Goal: Book appointment/travel/reservation

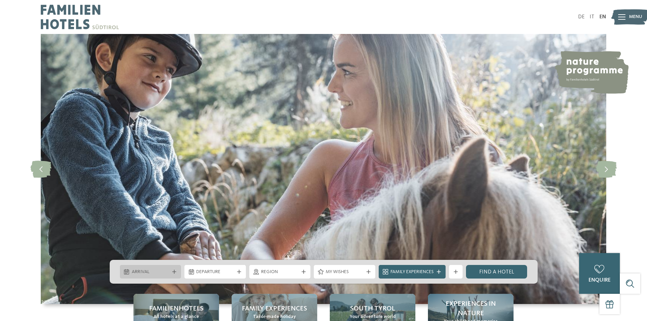
click at [151, 275] on span "Arrival" at bounding box center [151, 272] width 38 height 7
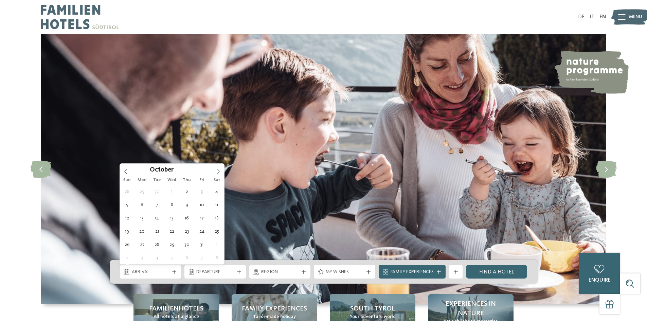
click at [220, 171] on icon at bounding box center [218, 171] width 5 height 5
type input "****"
click at [220, 171] on icon at bounding box center [218, 171] width 5 height 5
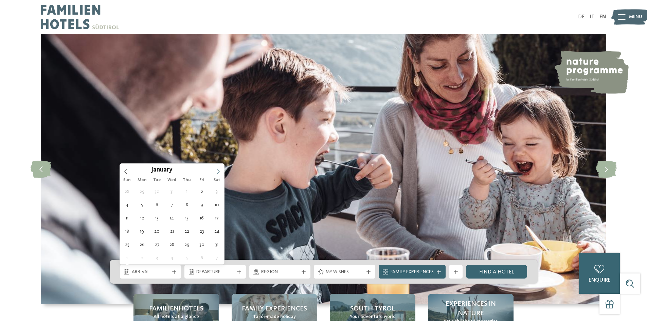
click at [220, 171] on icon at bounding box center [218, 171] width 5 height 5
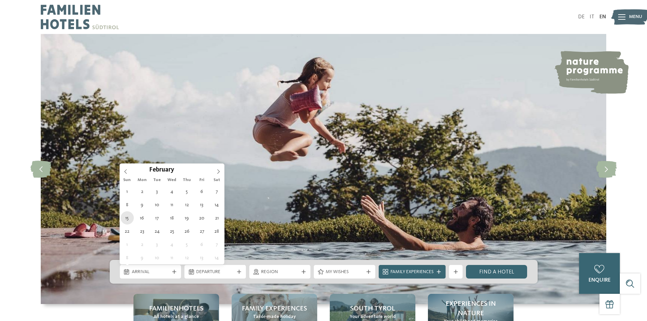
type div "[DATE]"
type input "****"
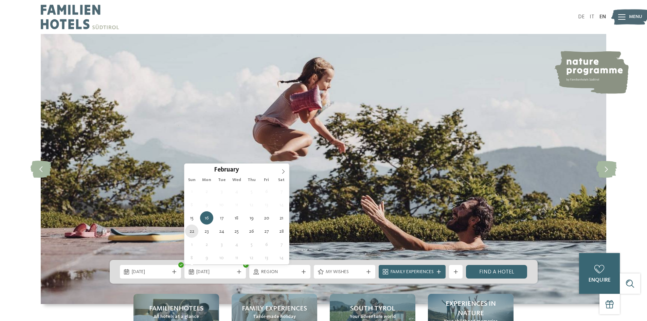
type div "[DATE]"
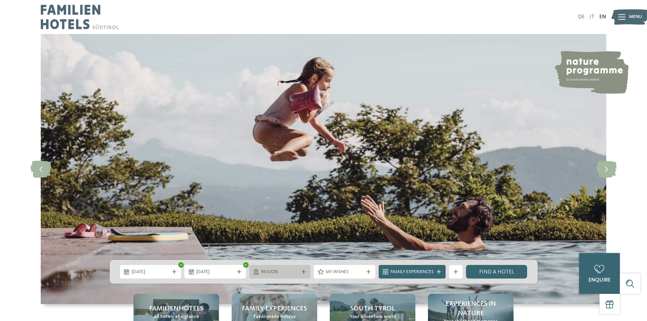
click at [277, 270] on span "Region" at bounding box center [280, 272] width 38 height 7
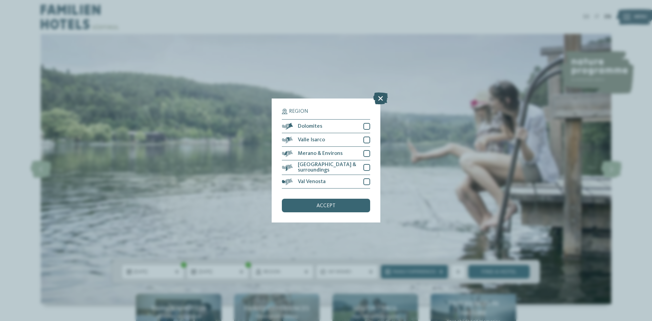
click at [376, 98] on icon at bounding box center [380, 98] width 15 height 12
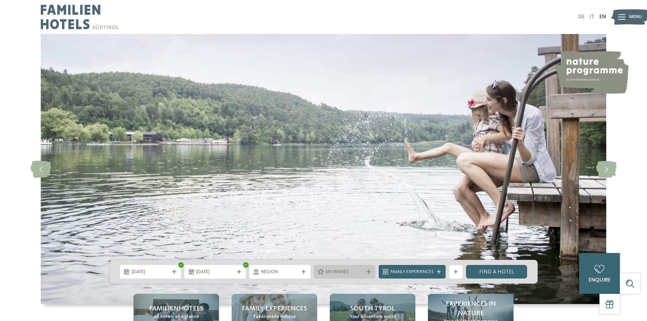
click at [361, 265] on div "My wishes" at bounding box center [344, 272] width 61 height 14
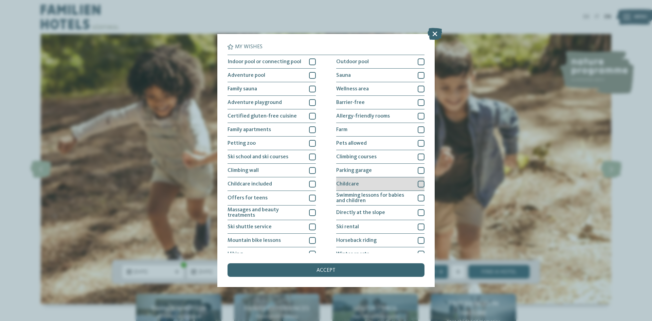
click at [366, 184] on div "Childcare" at bounding box center [380, 184] width 88 height 14
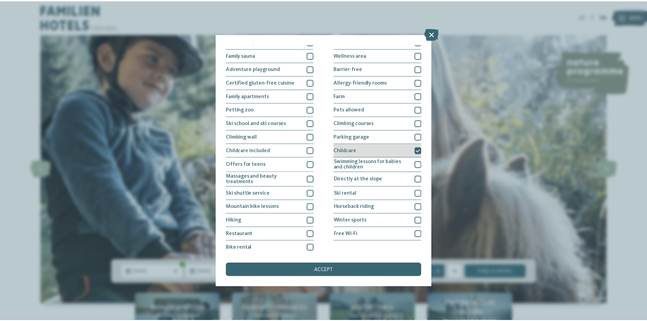
scroll to position [35, 0]
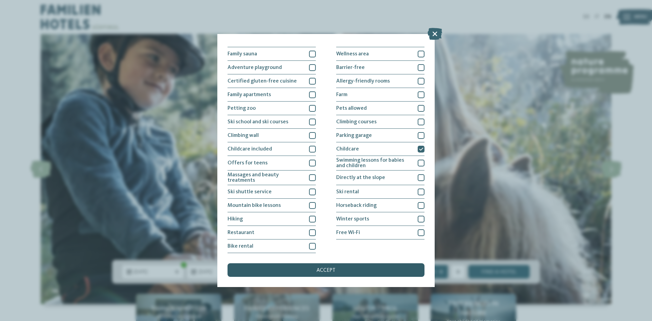
click at [319, 267] on div "accept" at bounding box center [326, 270] width 197 height 14
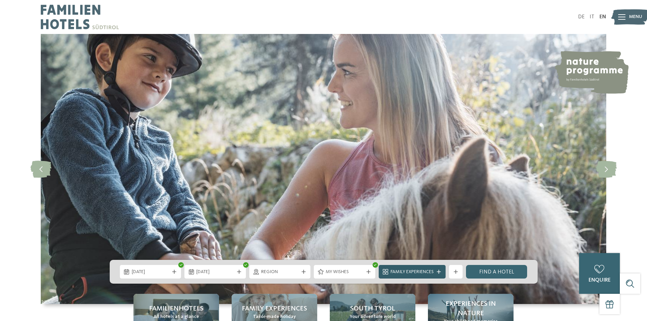
click at [406, 273] on span "Family Experiences" at bounding box center [412, 272] width 43 height 7
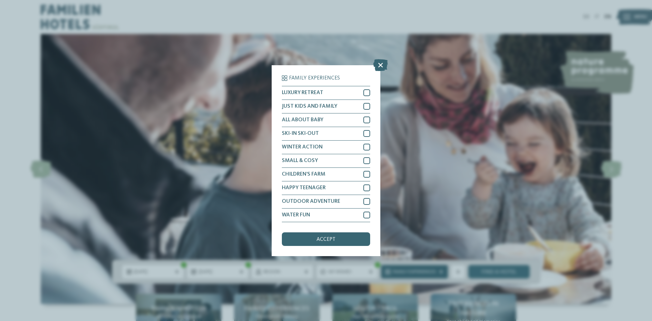
click at [406, 273] on div "Family Experiences LUXURY RETREAT JUST KIDS AND FAMILY" at bounding box center [326, 160] width 652 height 321
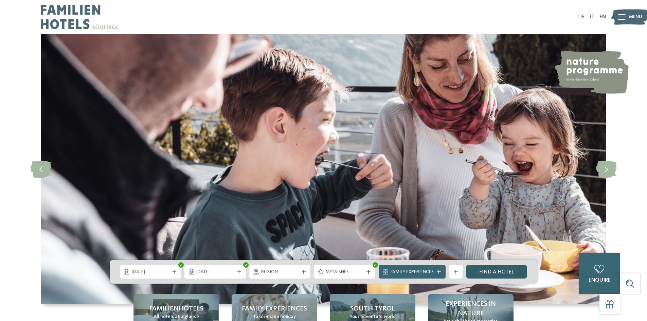
click at [487, 270] on link "Find a hotel" at bounding box center [496, 272] width 61 height 14
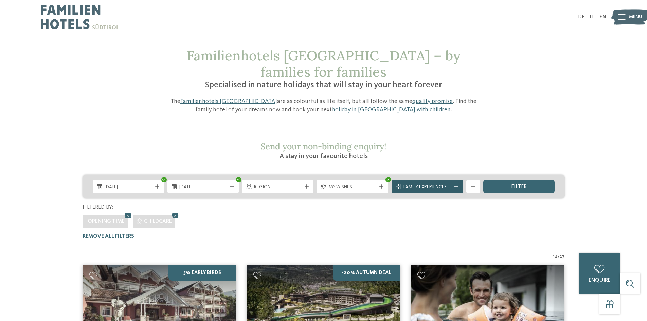
click at [429, 180] on div "Family Experiences" at bounding box center [427, 187] width 71 height 14
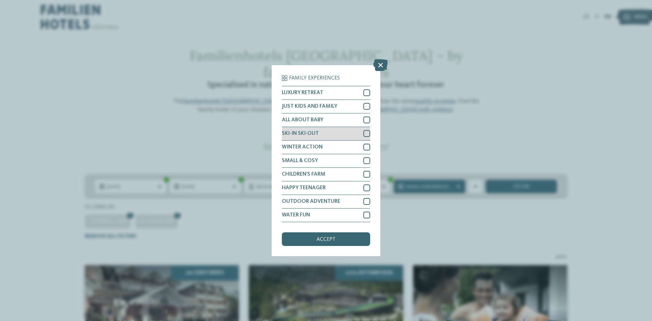
click at [295, 134] on span "SKI-IN SKI-OUT" at bounding box center [300, 133] width 37 height 5
click at [307, 233] on div "accept" at bounding box center [326, 239] width 88 height 14
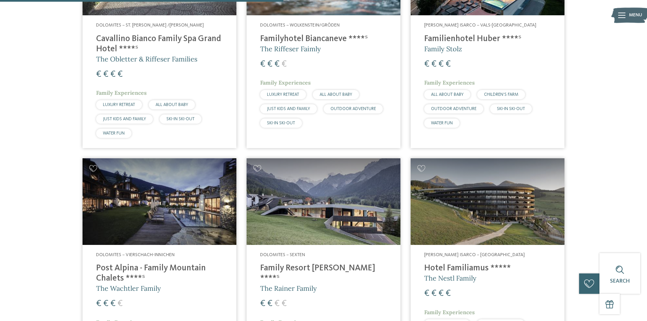
scroll to position [336, 0]
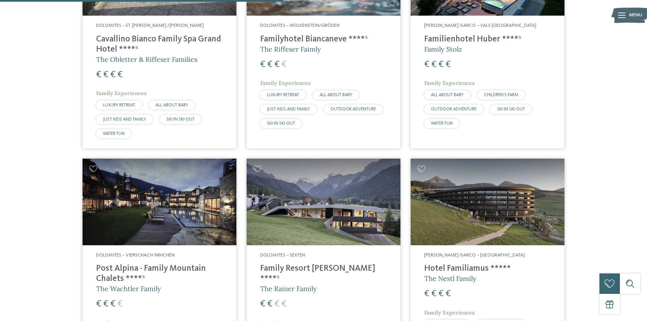
click at [312, 190] on img at bounding box center [324, 202] width 154 height 87
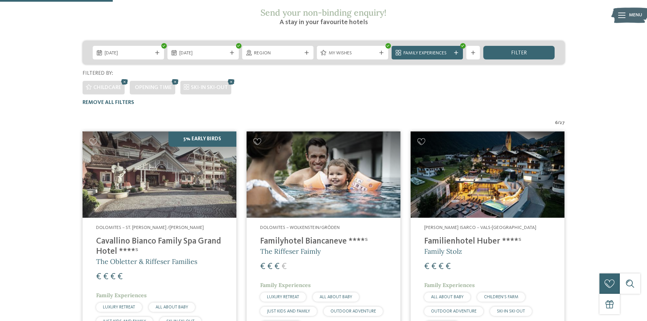
scroll to position [150, 0]
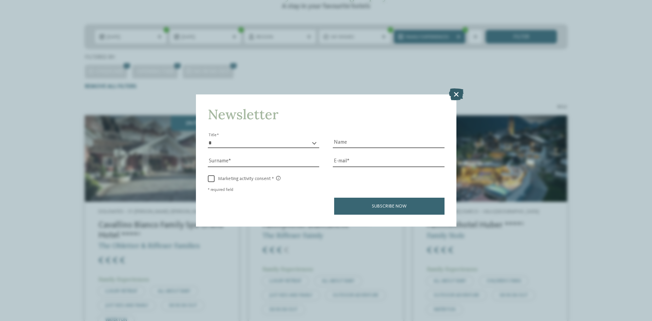
click at [455, 88] on icon at bounding box center [456, 94] width 15 height 12
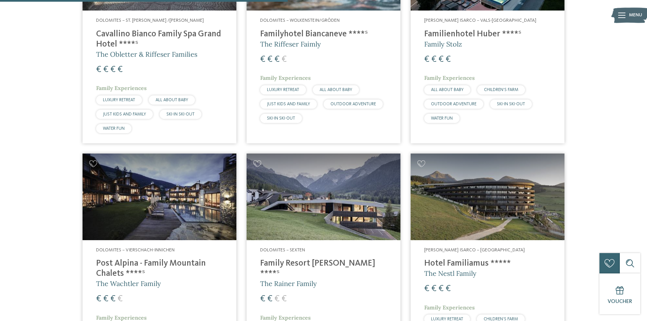
scroll to position [340, 0]
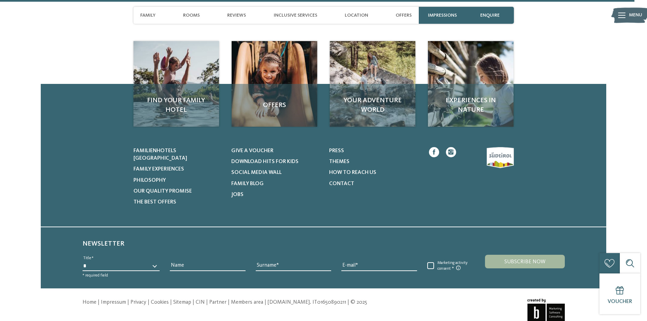
scroll to position [1749, 0]
